Goal: Transaction & Acquisition: Book appointment/travel/reservation

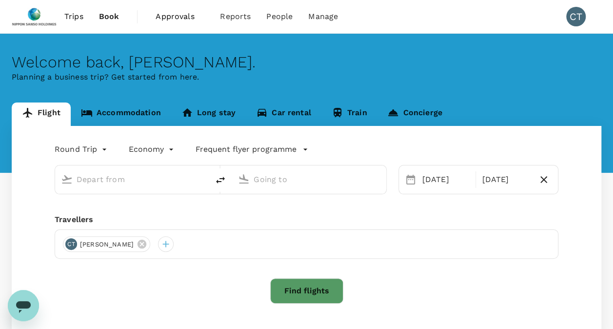
type input "Singapore Changi (SIN)"
type input "Tokyo Intl (HND)"
type input "Singapore Changi (SIN)"
type input "Tokyo Intl (HND)"
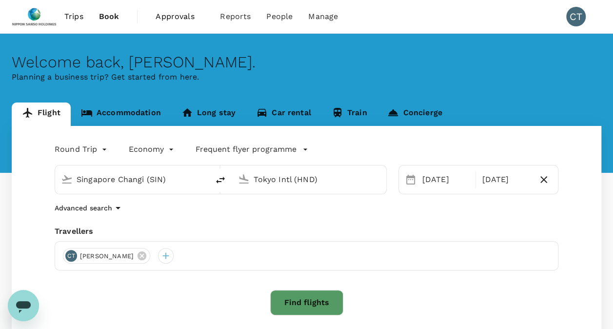
click at [145, 114] on link "Accommodation" at bounding box center [121, 113] width 101 height 23
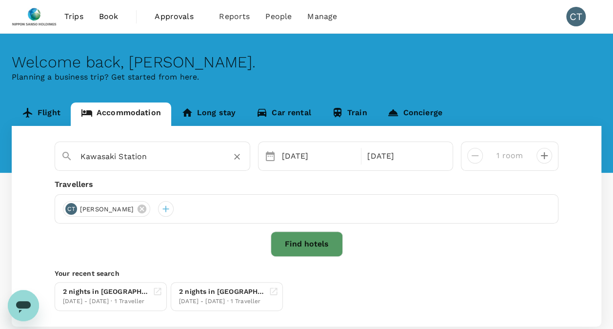
type input "26-1"
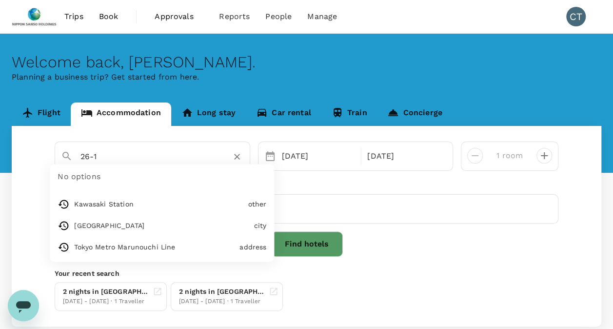
click at [140, 154] on input "26-1" at bounding box center [149, 156] width 136 height 15
paste input "OMO5 Tokyo Gotanda"
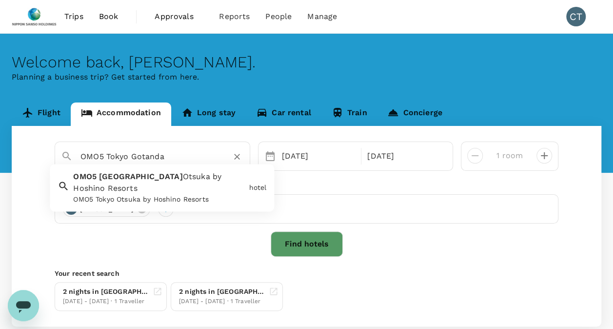
click at [133, 195] on div "OMO5 Tokyo Otsuka by Hoshino Resorts" at bounding box center [159, 200] width 172 height 10
type input "OMO5 Tokyo Otsuka by Hoshino Resorts"
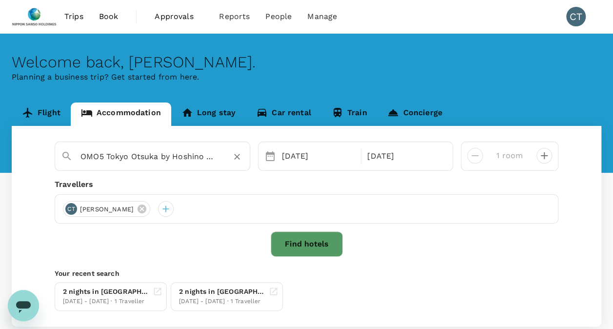
click at [297, 249] on button "Find hotels" at bounding box center [307, 243] width 72 height 25
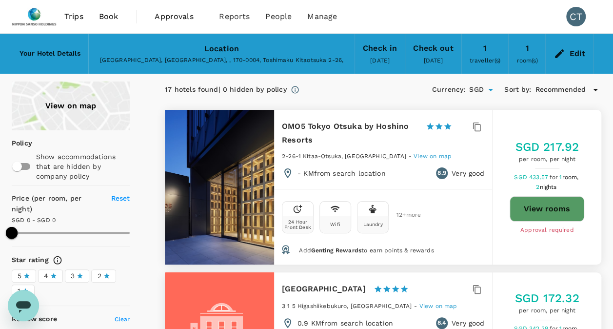
type input "330.12"
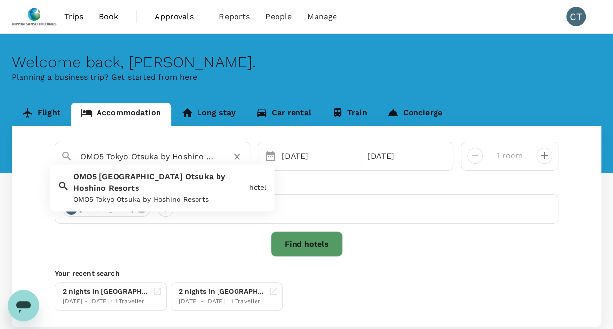
click at [206, 159] on input "OMO5 Tokyo Otsuka by Hoshino Resorts" at bounding box center [149, 156] width 136 height 15
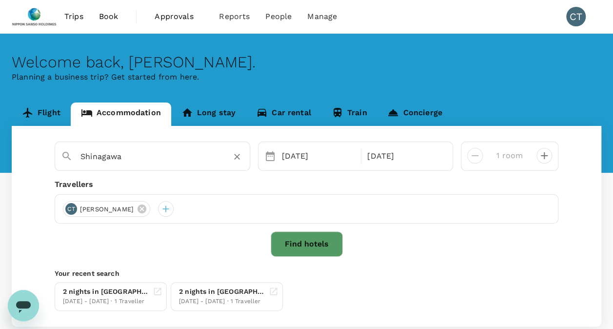
type input "Shinagawa"
click at [306, 239] on button "Find hotels" at bounding box center [307, 243] width 72 height 25
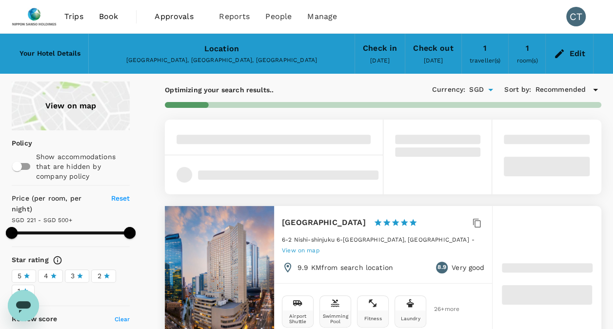
type input "499.4"
type input "109.4"
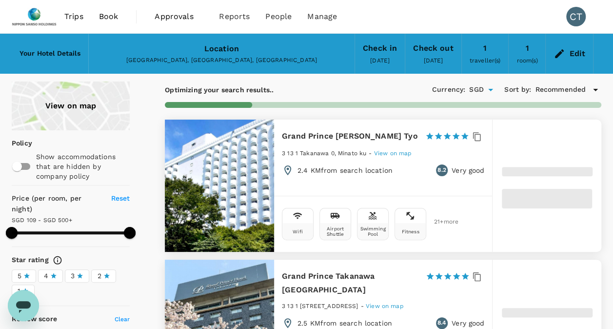
type input "499.27"
type input "82.27"
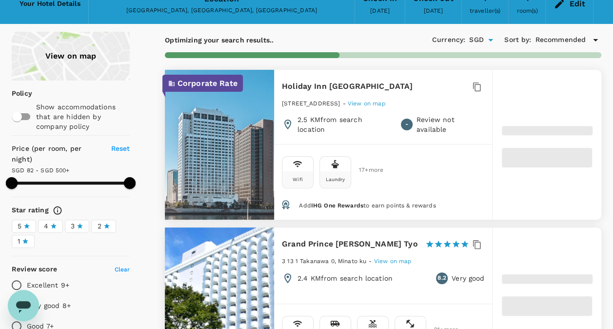
type input "499.97"
type input "33.97"
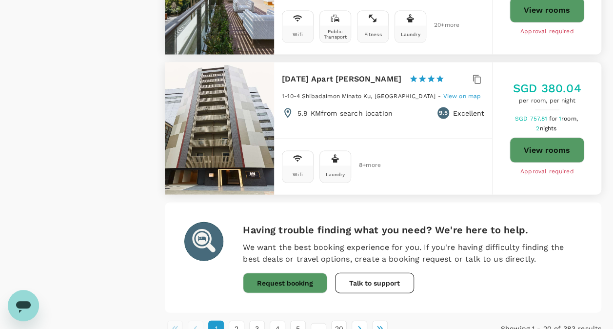
scroll to position [2818, 0]
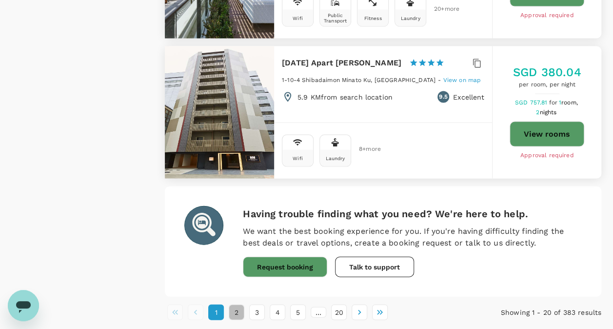
click at [237, 304] on button "2" at bounding box center [237, 312] width 16 height 16
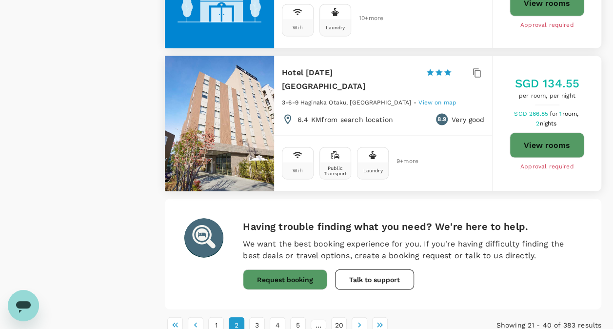
scroll to position [2776, 0]
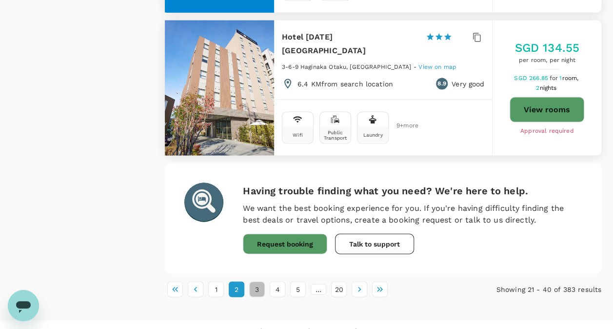
click at [257, 282] on button "3" at bounding box center [257, 290] width 16 height 16
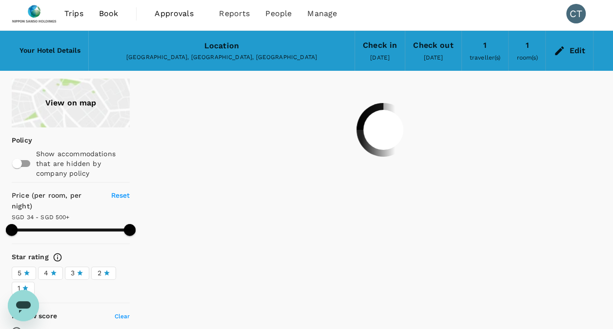
scroll to position [0, 0]
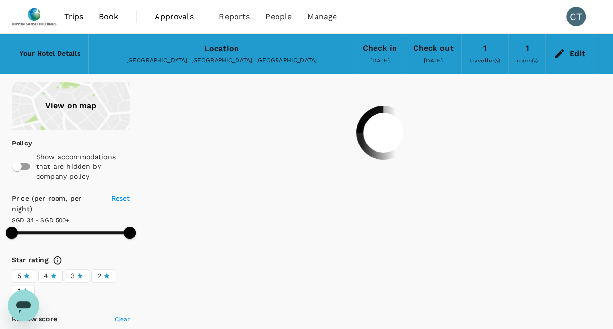
type input "499.97"
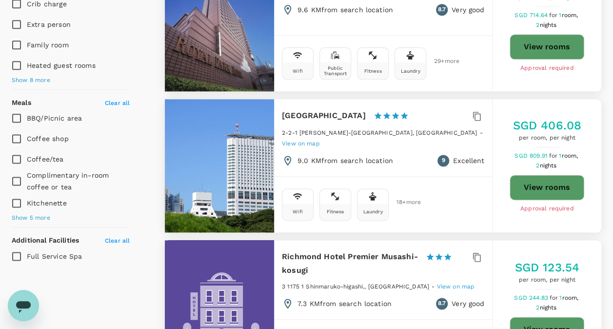
scroll to position [586, 0]
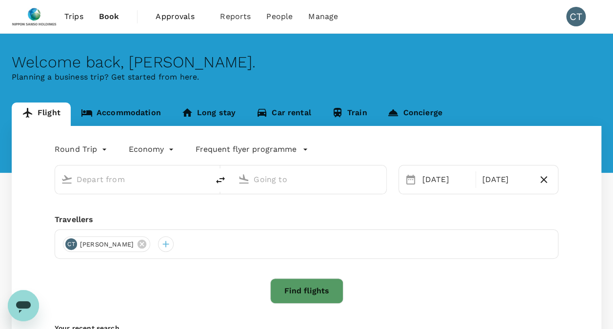
type input "Singapore Changi (SIN)"
type input "Tokyo Intl (HND)"
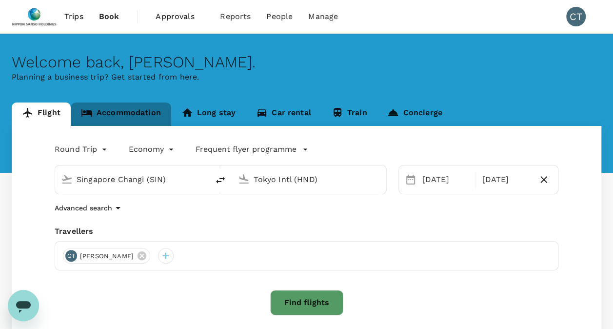
click at [137, 109] on link "Accommodation" at bounding box center [121, 113] width 101 height 23
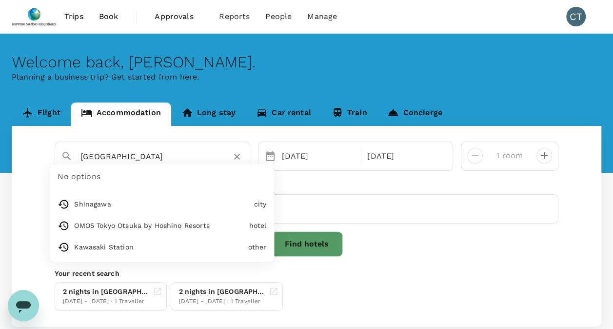
click at [168, 160] on input "[GEOGRAPHIC_DATA]" at bounding box center [149, 156] width 136 height 15
type input "OMO5 Tokyo Otsuka by Hoshino Resorts"
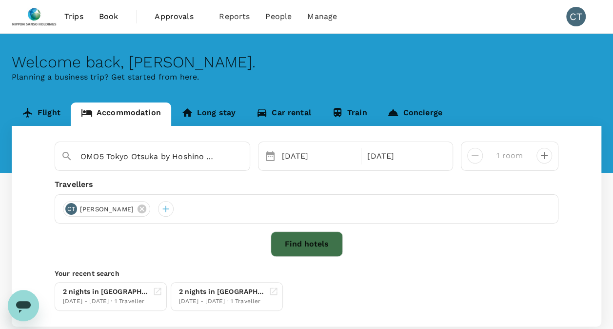
click at [307, 248] on button "Find hotels" at bounding box center [307, 243] width 72 height 25
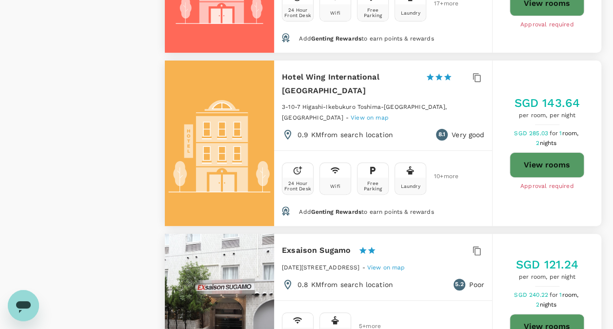
scroll to position [2049, 0]
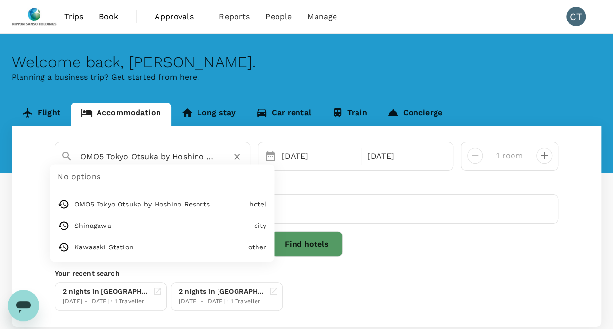
drag, startPoint x: 213, startPoint y: 156, endPoint x: 93, endPoint y: 158, distance: 120.0
click at [93, 158] on input "OMO5 Tokyo Otsuka by Hoshino Resorts" at bounding box center [149, 156] width 136 height 15
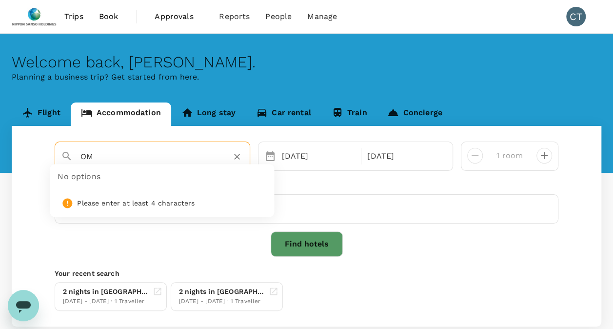
type input "O"
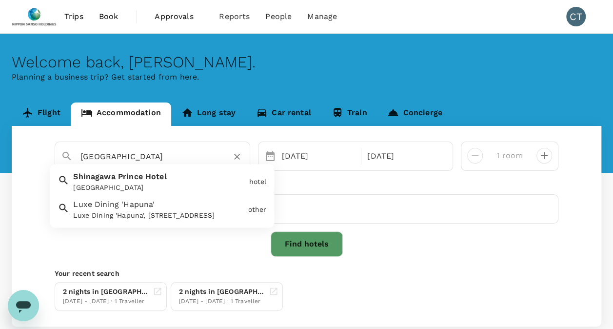
click at [147, 175] on span "Hotel" at bounding box center [155, 176] width 21 height 9
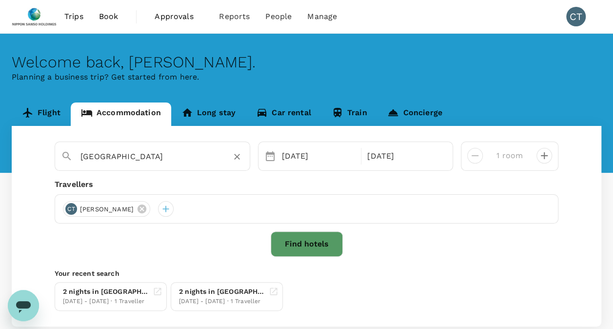
type input "[GEOGRAPHIC_DATA]"
click at [298, 237] on button "Find hotels" at bounding box center [307, 243] width 72 height 25
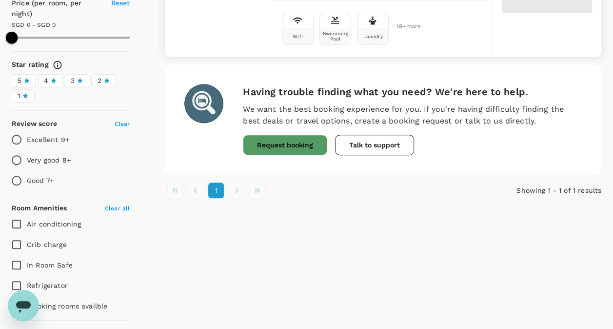
scroll to position [49, 0]
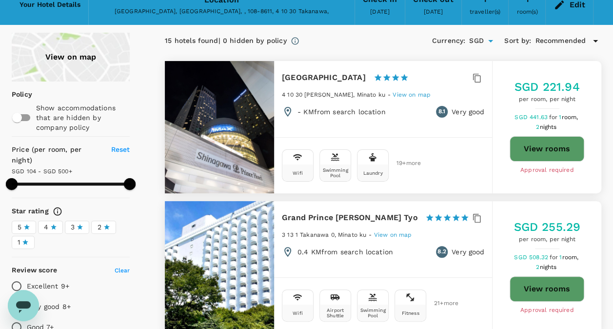
type input "499.01"
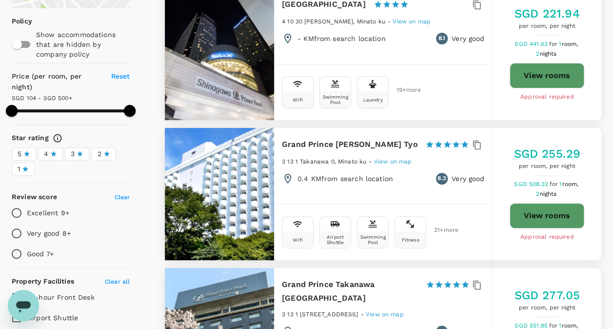
scroll to position [0, 0]
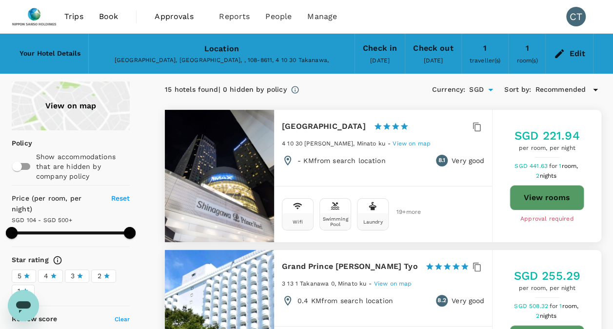
click at [516, 197] on button "View rooms" at bounding box center [547, 197] width 75 height 25
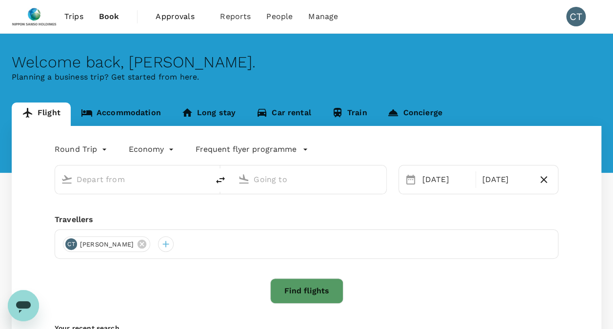
type input "Singapore Changi (SIN)"
type input "Tokyo Intl (HND)"
type input "Singapore Changi (SIN)"
type input "Tokyo Intl (HND)"
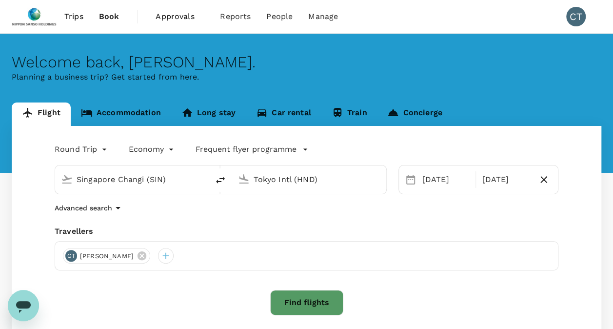
click at [141, 110] on link "Accommodation" at bounding box center [121, 113] width 101 height 23
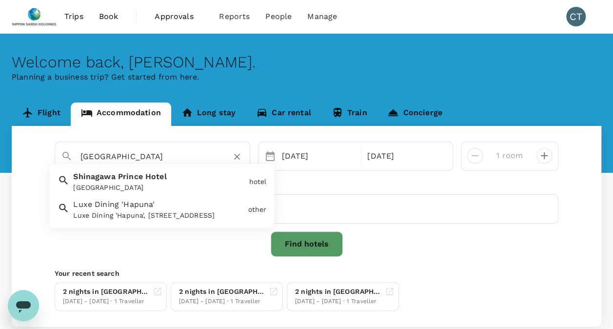
click at [189, 155] on input "[GEOGRAPHIC_DATA]" at bounding box center [149, 156] width 136 height 15
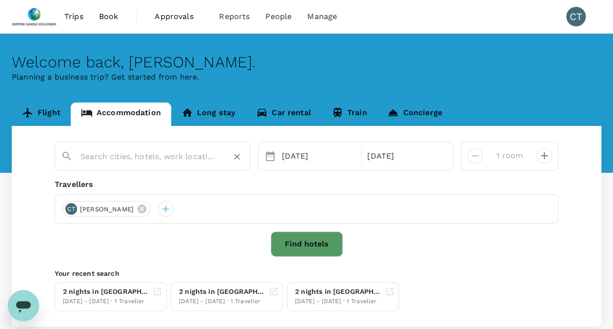
paste input "OMO5 東京五反田 by 星野集團"
type input "OMO5 Tokyo Otsuka by Hoshino Resorts"
click at [305, 242] on button "Find hotels" at bounding box center [307, 243] width 72 height 25
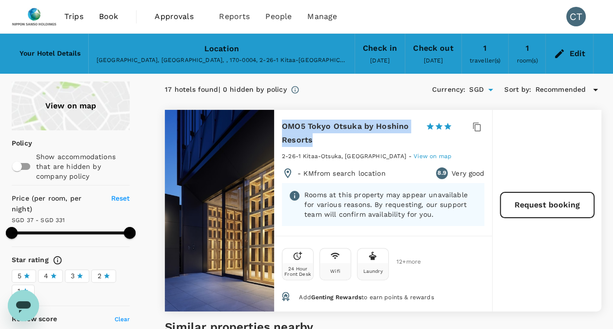
drag, startPoint x: 282, startPoint y: 124, endPoint x: 404, endPoint y: 133, distance: 122.8
click at [404, 133] on h6 "OMO5 Tokyo Otsuka by Hoshino Resorts" at bounding box center [350, 133] width 136 height 27
drag, startPoint x: 404, startPoint y: 133, endPoint x: 381, endPoint y: 122, distance: 25.8
copy h6 "OMO5 Tokyo Otsuka by Hoshino Resorts"
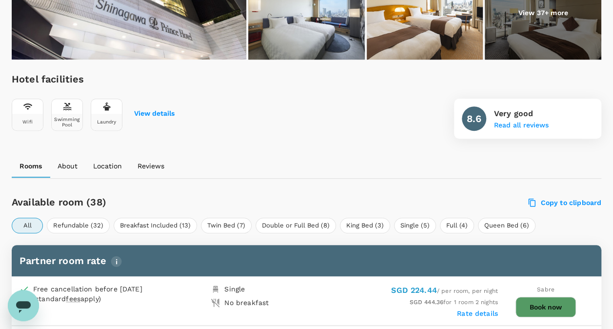
scroll to position [342, 0]
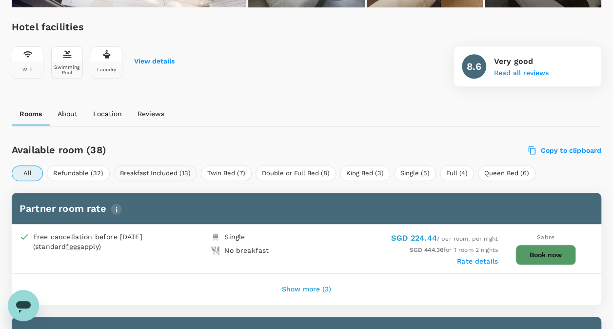
click at [163, 173] on button "Breakfast Included (13)" at bounding box center [155, 173] width 83 height 16
